Goal: Information Seeking & Learning: Learn about a topic

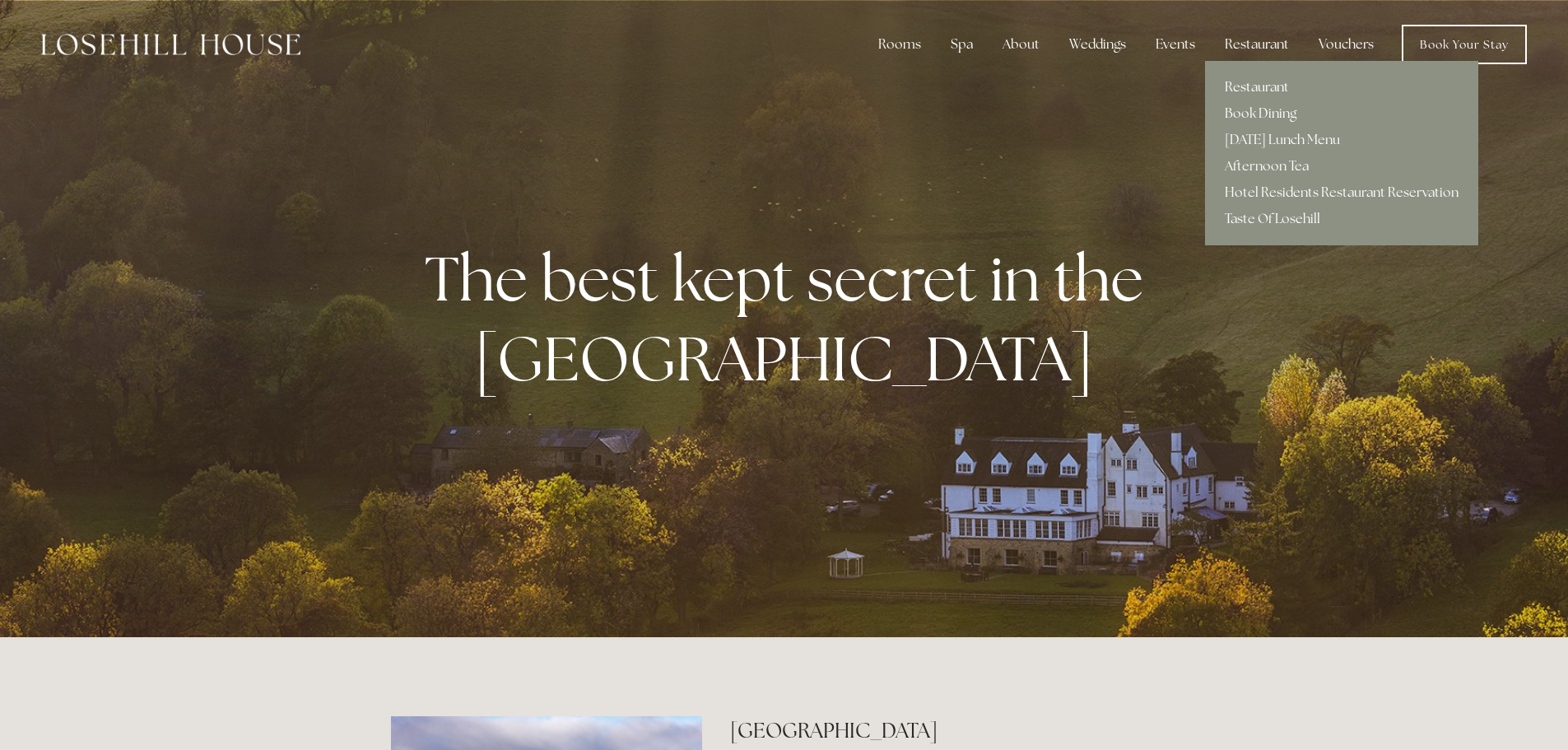
click at [1248, 82] on link "Restaurant" at bounding box center [1341, 88] width 273 height 26
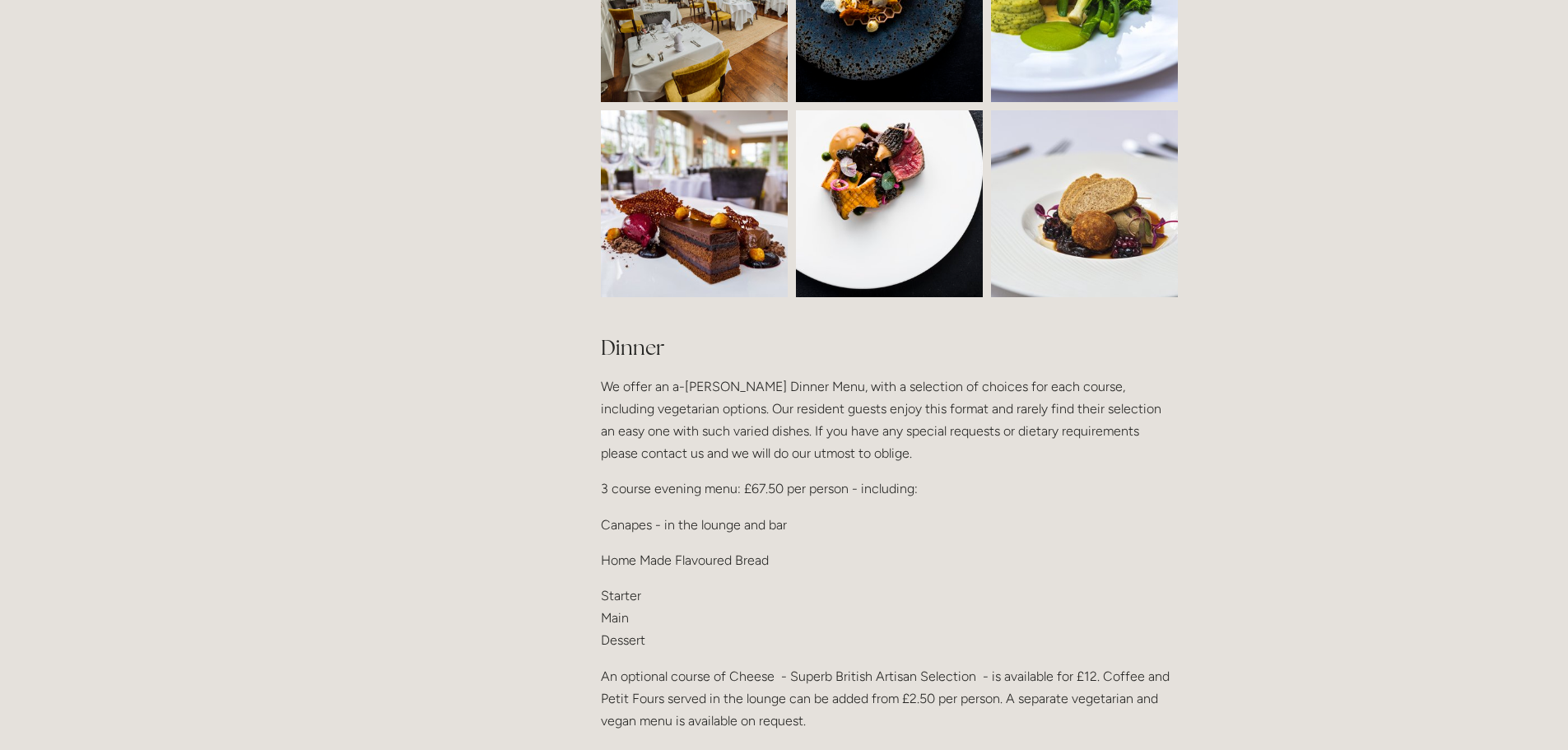
scroll to position [1975, 0]
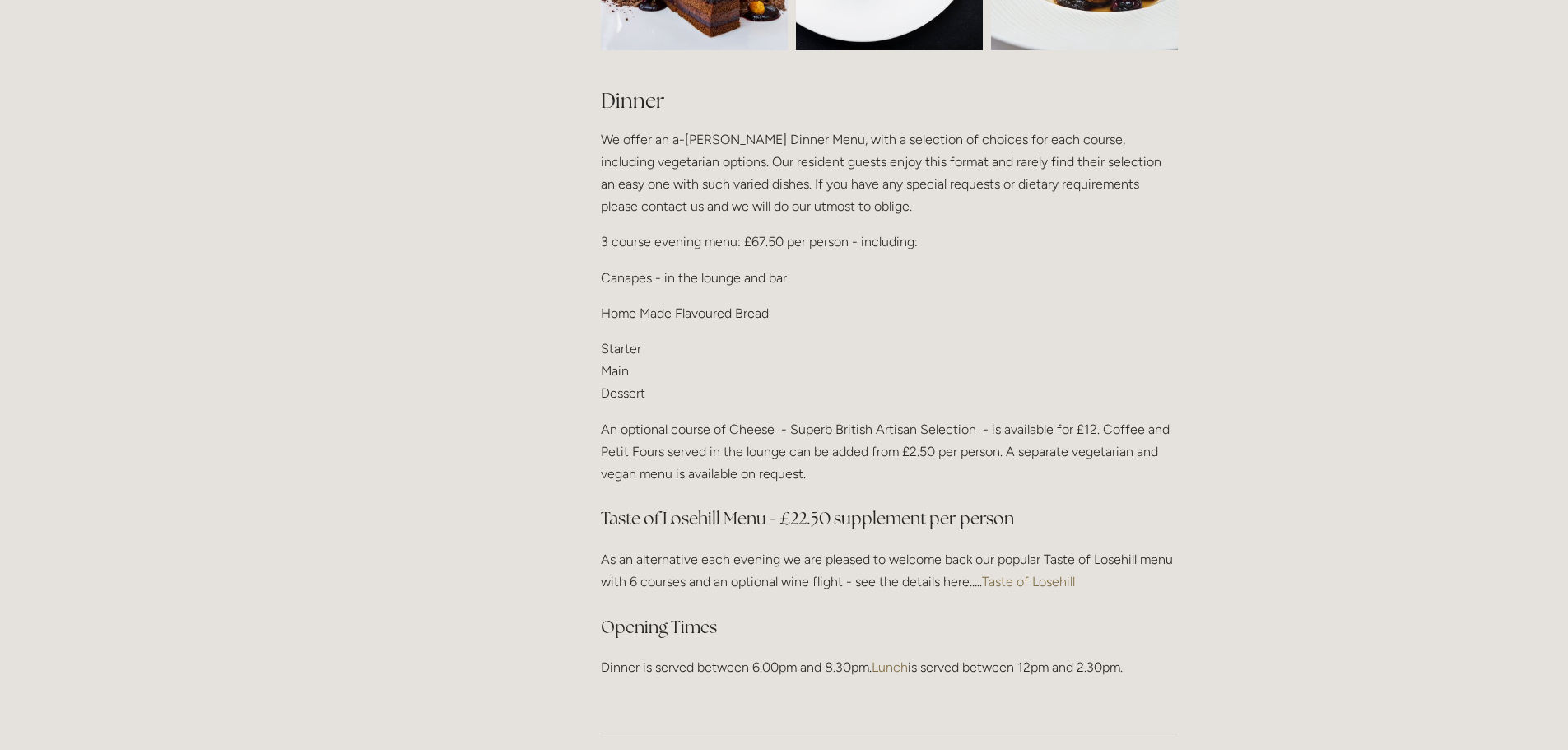
click at [769, 231] on div "Dinner We offer an a-la-carte Dinner Menu, with a selection of choices for each…" at bounding box center [889, 383] width 577 height 593
drag, startPoint x: 640, startPoint y: 258, endPoint x: 730, endPoint y: 255, distance: 90.0
click at [730, 266] on p "Canapes - in the lounge and bar" at bounding box center [889, 278] width 577 height 22
drag, startPoint x: 659, startPoint y: 297, endPoint x: 719, endPoint y: 297, distance: 60.0
click at [719, 302] on p "Home Made Flavoured Bread" at bounding box center [889, 313] width 577 height 22
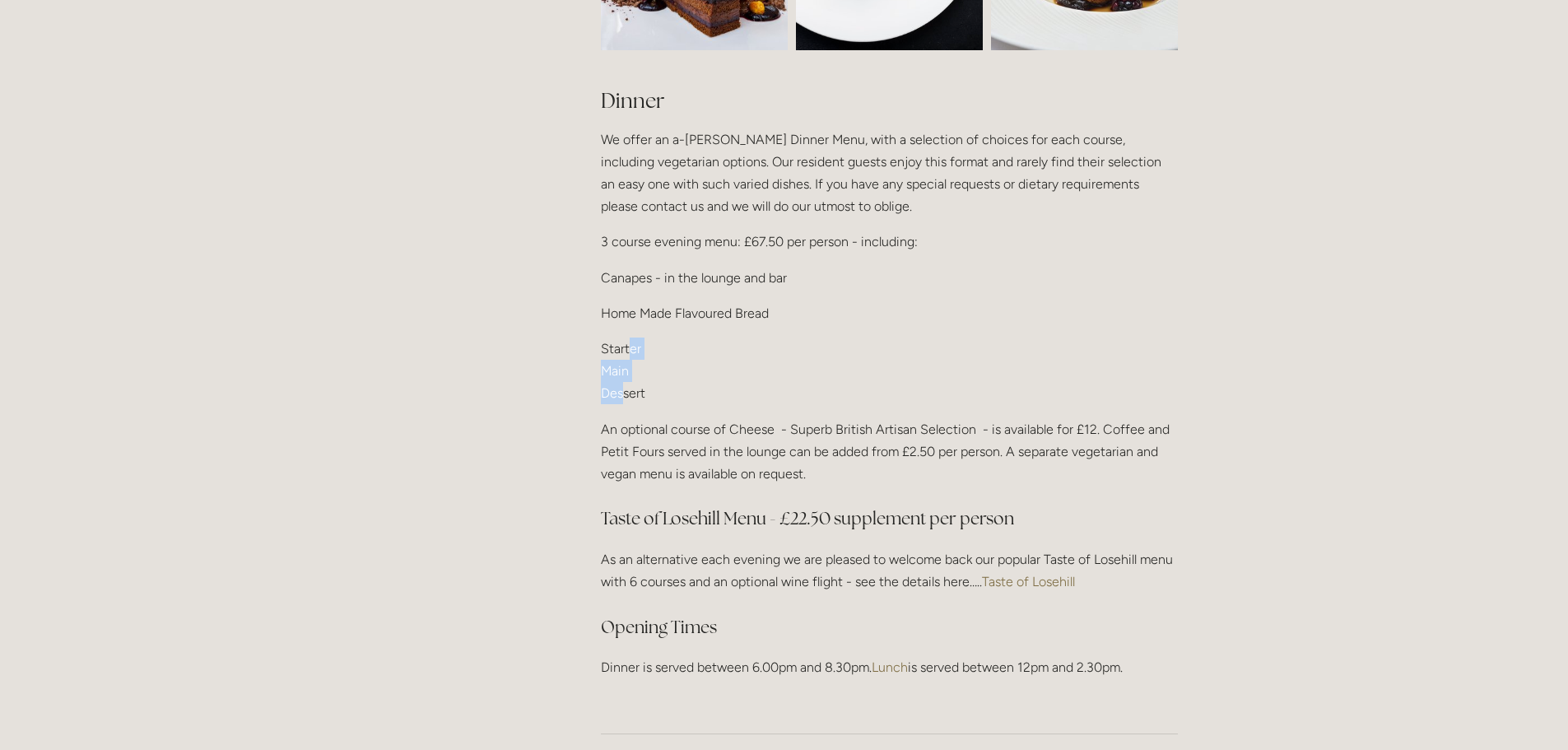
drag, startPoint x: 627, startPoint y: 331, endPoint x: 622, endPoint y: 365, distance: 34.4
click at [622, 365] on p "Starter Main Dessert" at bounding box center [889, 371] width 577 height 67
click at [714, 418] on p "An optional course of Cheese - Superb British Artisan Selection - is available …" at bounding box center [889, 452] width 577 height 67
click at [1034, 574] on link "Taste of Losehill" at bounding box center [1029, 581] width 93 height 16
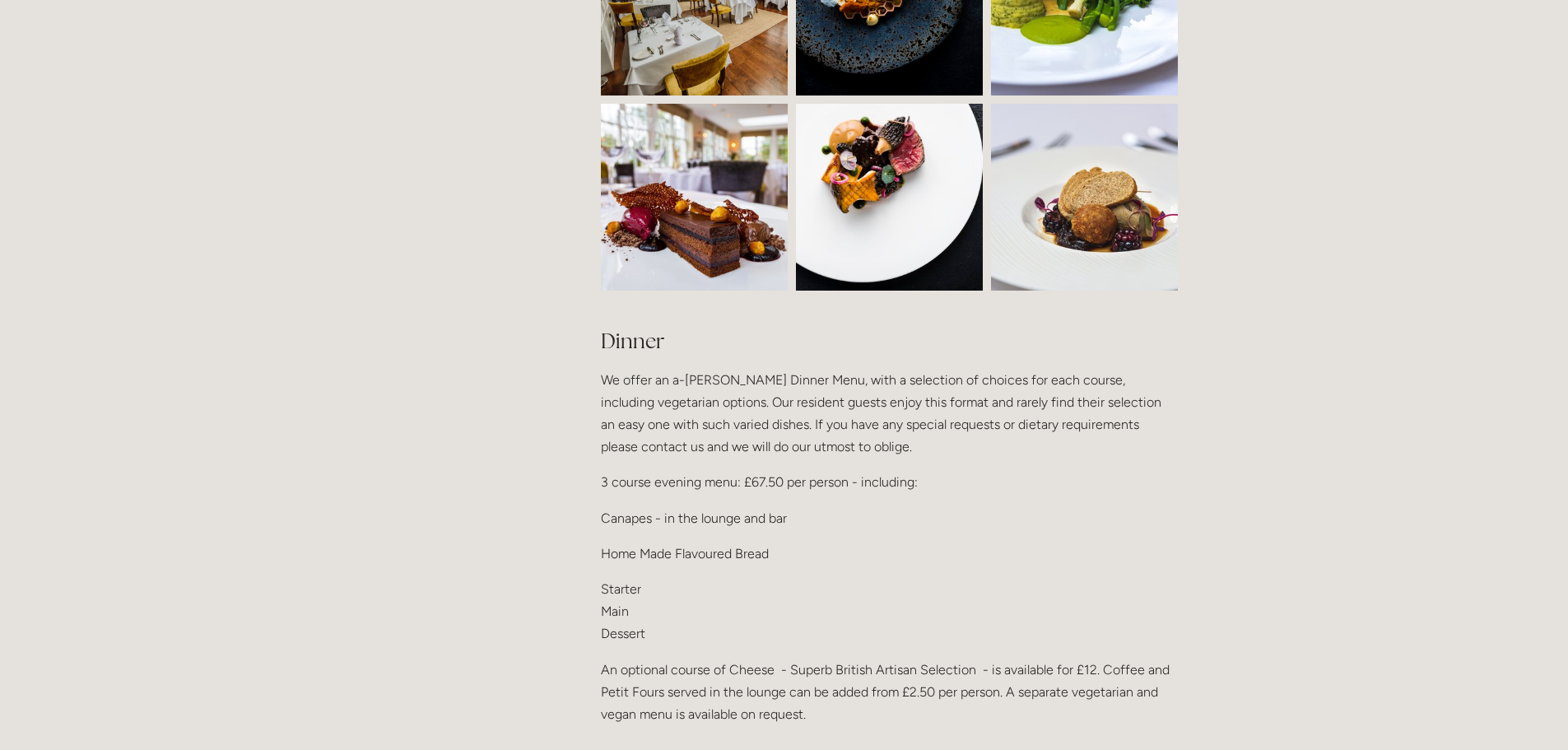
scroll to position [1646, 0]
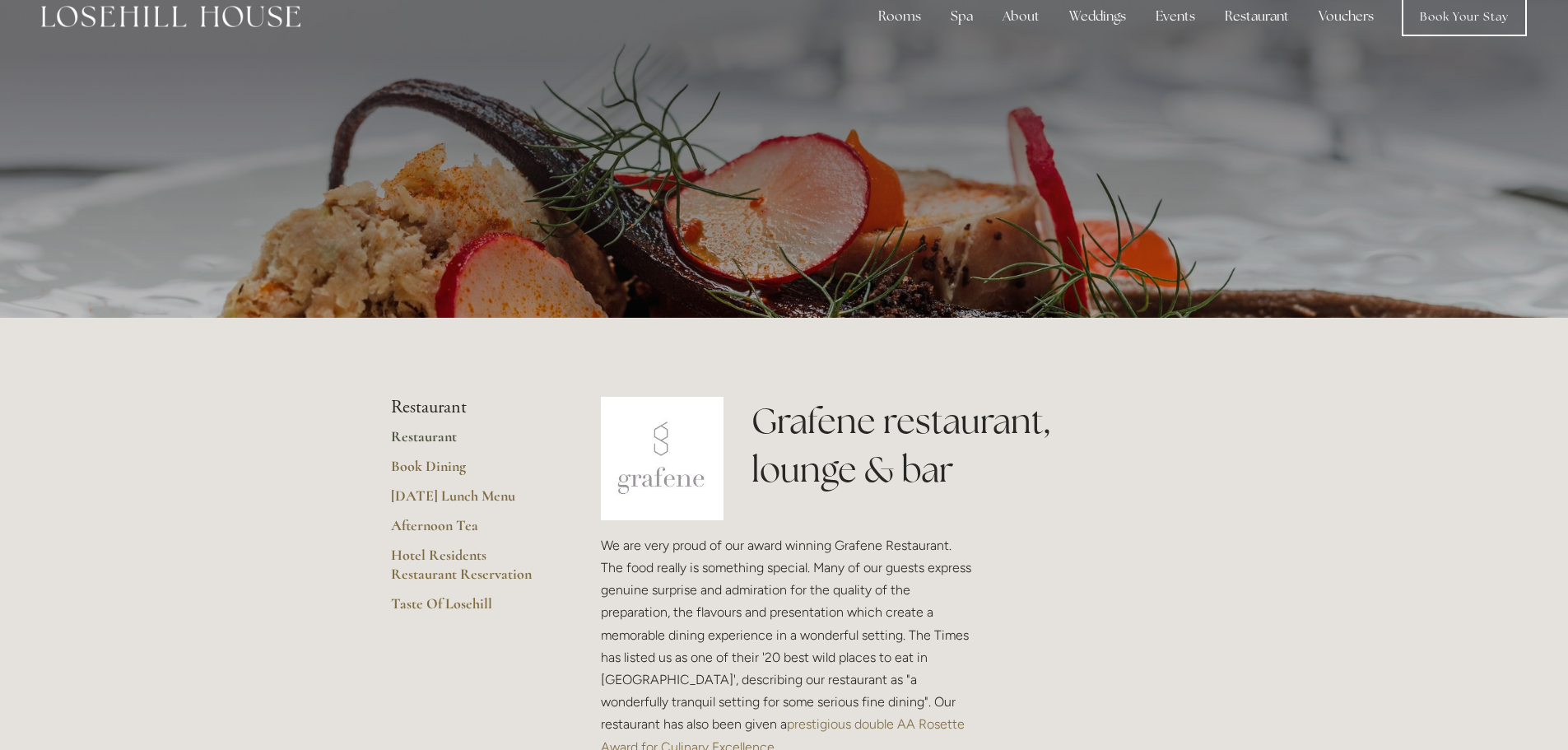
scroll to position [0, 0]
